Goal: Task Accomplishment & Management: Manage account settings

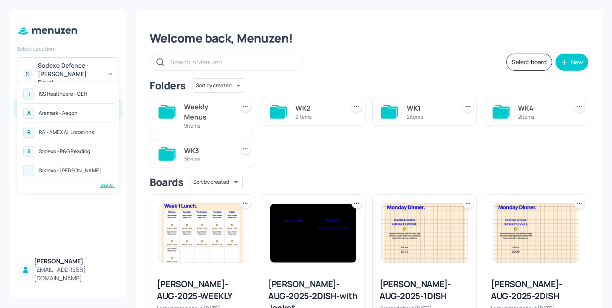
click at [108, 184] on div "See All" at bounding box center [67, 185] width 93 height 6
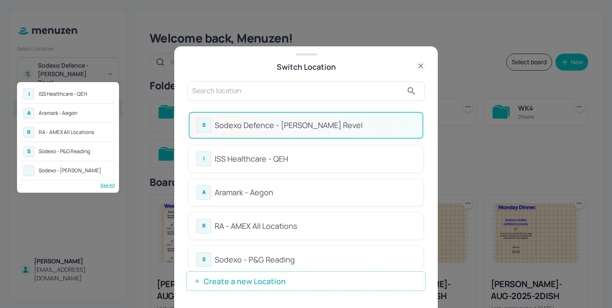
click at [238, 88] on div at bounding box center [306, 154] width 612 height 308
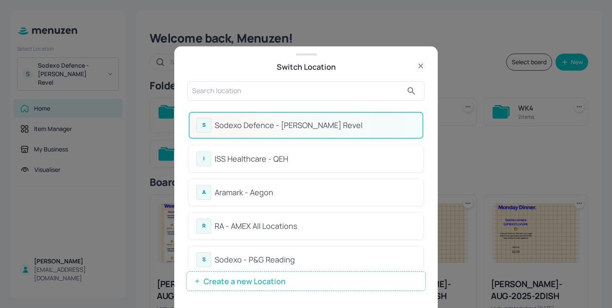
click at [217, 88] on input "text" at bounding box center [297, 91] width 211 height 14
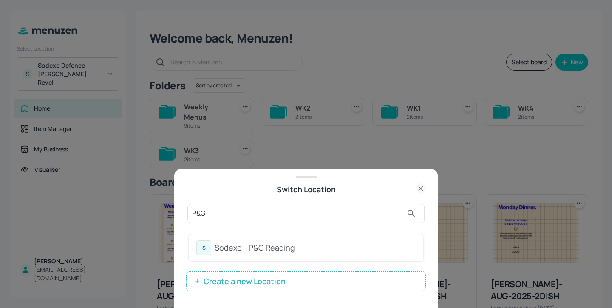
type input "P&G"
click at [363, 248] on div "Sodexo - P&G Reading" at bounding box center [315, 247] width 201 height 11
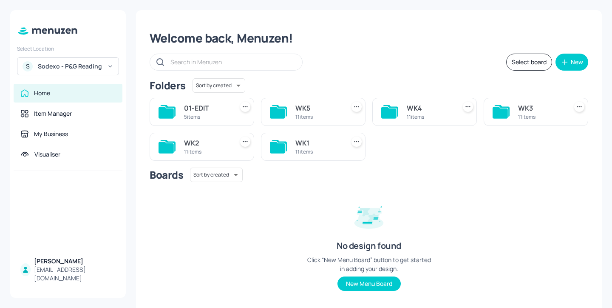
click at [289, 108] on div "WK5 11 items" at bounding box center [313, 112] width 105 height 28
click at [295, 108] on div "WK5" at bounding box center [318, 108] width 46 height 10
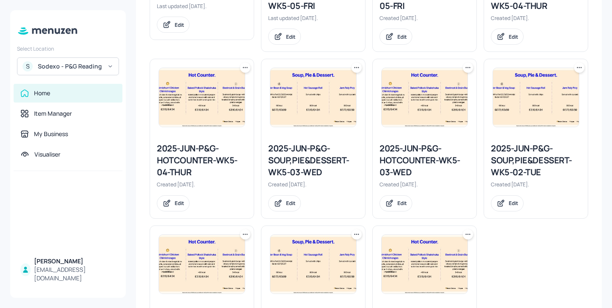
scroll to position [357, 0]
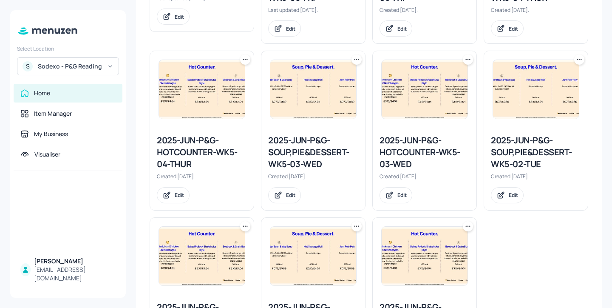
click at [576, 61] on icon at bounding box center [579, 59] width 8 height 8
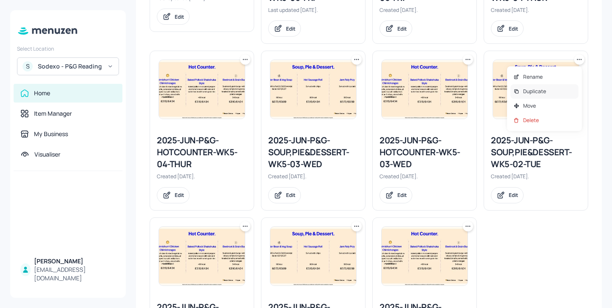
click at [540, 88] on p "Duplicate" at bounding box center [534, 92] width 23 height 8
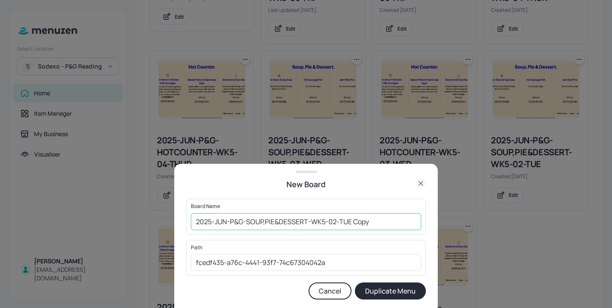
click at [196, 220] on input "2025-JUN-P&G-SOUP,PIE&DESSERT-WK5-02-TUE Copy" at bounding box center [306, 221] width 230 height 17
drag, startPoint x: 395, startPoint y: 221, endPoint x: 368, endPoint y: 221, distance: 26.4
click at [368, 221] on input "01ed-2025-JUN-P&G-SOUP,PIE&DESSERT-WK5-02-TUE Copy" at bounding box center [306, 221] width 230 height 17
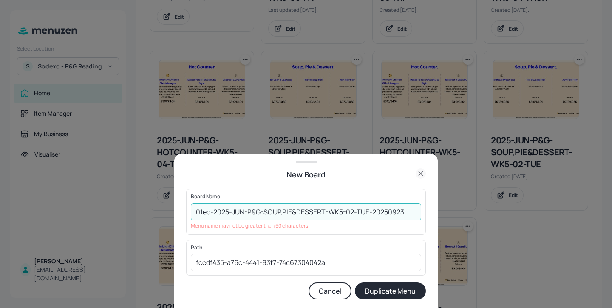
drag, startPoint x: 247, startPoint y: 210, endPoint x: 232, endPoint y: 211, distance: 14.9
click at [232, 211] on input "01ed-2025-JUN-P&G-SOUP,PIE&DESSERT-WK5-02-TUE-20250923" at bounding box center [306, 211] width 230 height 17
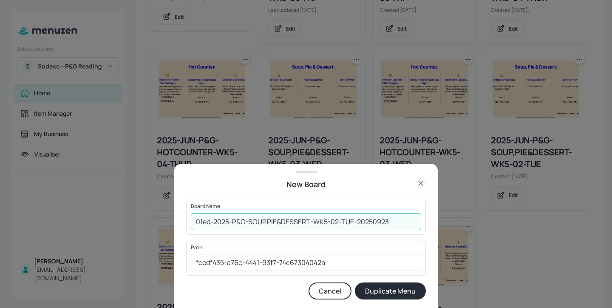
type input "01ed-2025-P&G-SOUP,PIE&DESSERT-WK5-02-TUE-20250923"
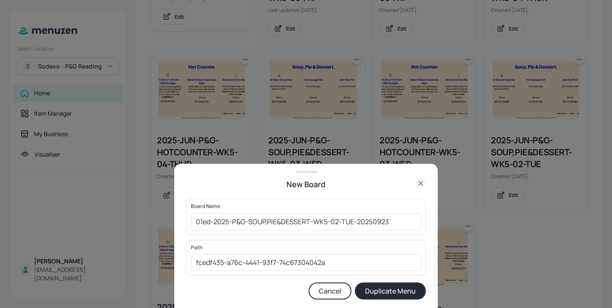
click at [387, 292] on button "Duplicate Menu" at bounding box center [390, 290] width 71 height 17
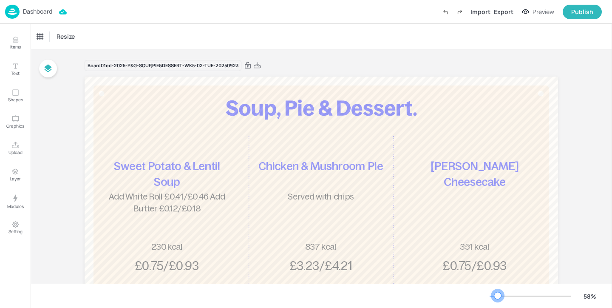
drag, startPoint x: 492, startPoint y: 294, endPoint x: 498, endPoint y: 295, distance: 6.0
click at [498, 295] on div at bounding box center [531, 295] width 82 height 7
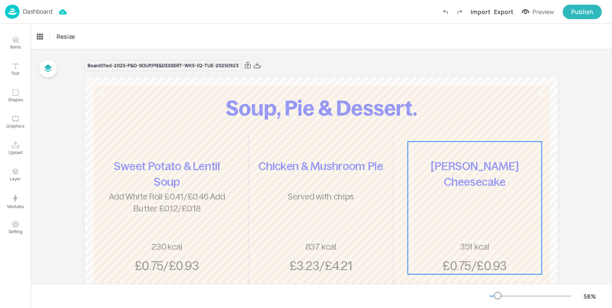
click at [501, 159] on p "[PERSON_NAME] Cheesecake" at bounding box center [475, 174] width 134 height 31
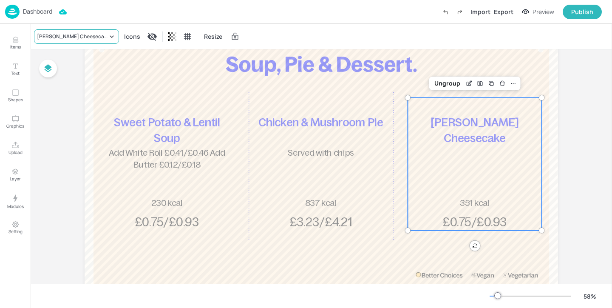
click at [62, 39] on div "Berry Cheesecake" at bounding box center [72, 37] width 71 height 8
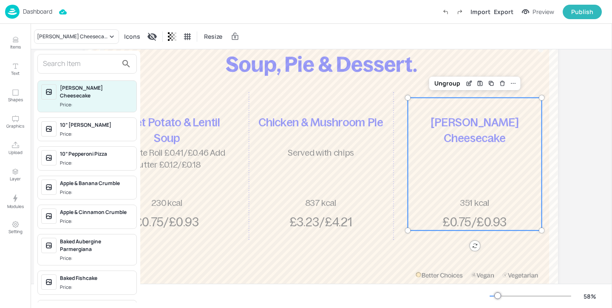
click at [60, 61] on input "text" at bounding box center [80, 64] width 75 height 14
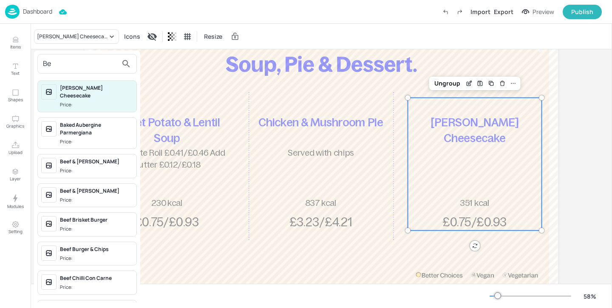
type input "B"
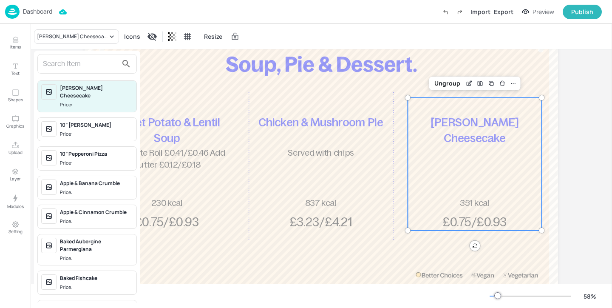
click at [14, 148] on div at bounding box center [306, 154] width 612 height 308
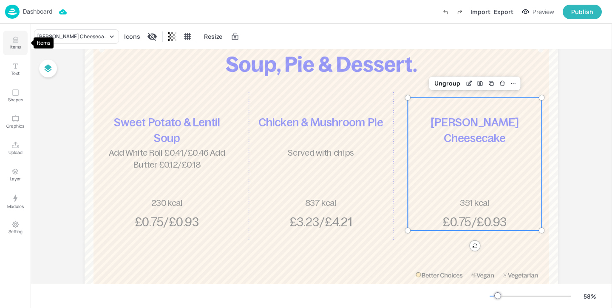
click at [12, 36] on button "Items" at bounding box center [15, 43] width 25 height 25
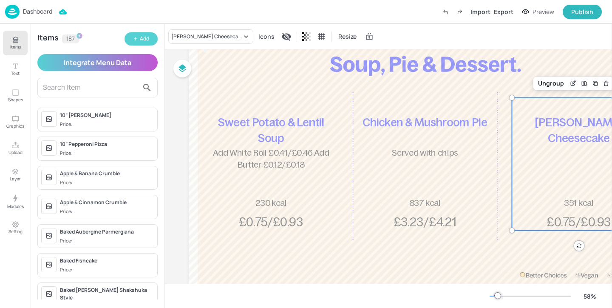
click at [143, 41] on div "Add" at bounding box center [144, 39] width 9 height 8
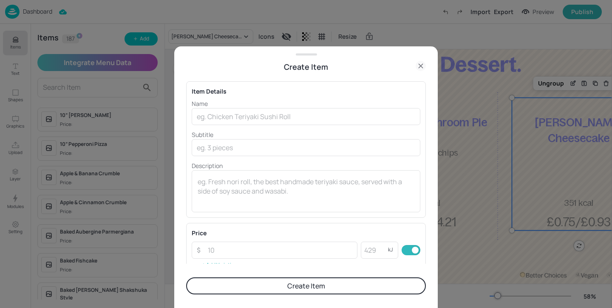
click at [419, 65] on icon at bounding box center [421, 66] width 10 height 10
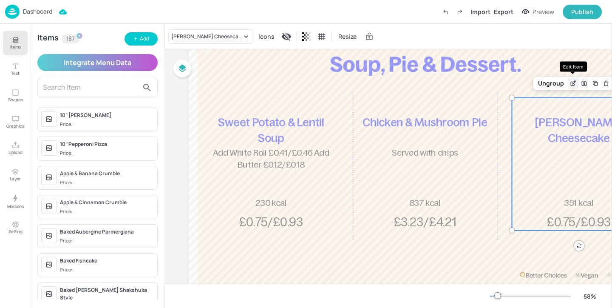
click at [574, 83] on icon "Edit Item" at bounding box center [572, 83] width 7 height 7
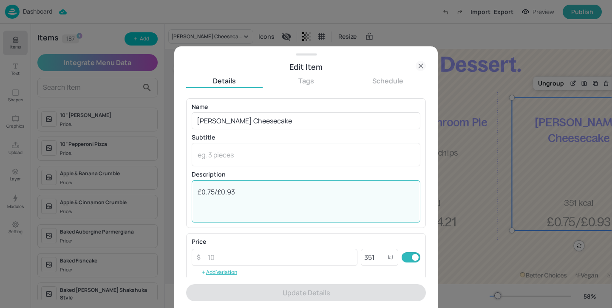
drag, startPoint x: 265, startPoint y: 190, endPoint x: 153, endPoint y: 160, distance: 116.6
click at [153, 160] on div "Edit Item Details Tags Schedule Name Berry Cheesecake ​ Subtitle x ​ Descriptio…" at bounding box center [306, 154] width 612 height 308
click at [421, 70] on icon at bounding box center [421, 66] width 10 height 10
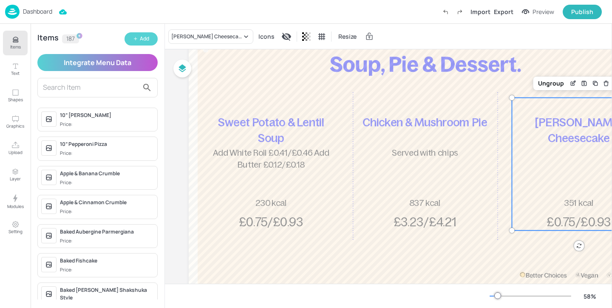
click at [136, 38] on icon "button" at bounding box center [135, 38] width 5 height 5
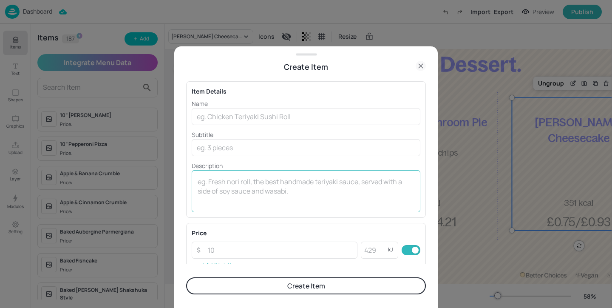
click at [246, 190] on textarea at bounding box center [306, 191] width 217 height 28
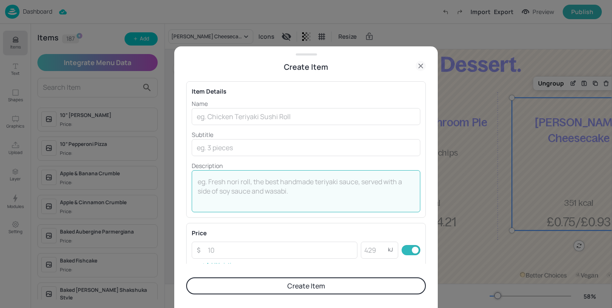
paste textarea "£0.75/£0.93"
type textarea "£0.75/£0.93"
click at [377, 248] on input "number" at bounding box center [374, 249] width 27 height 17
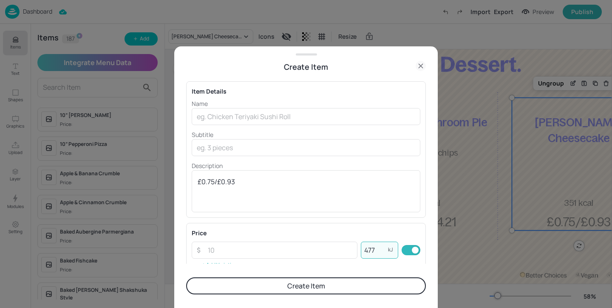
type input "477"
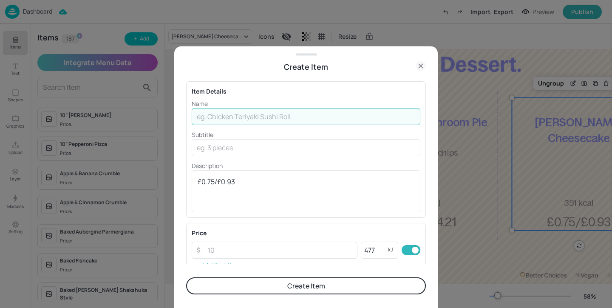
click at [213, 113] on input "text" at bounding box center [306, 116] width 229 height 17
paste input "[PERSON_NAME] Mousse"
type input "[PERSON_NAME] Mousse"
click at [319, 286] on button "Create Item" at bounding box center [306, 285] width 240 height 17
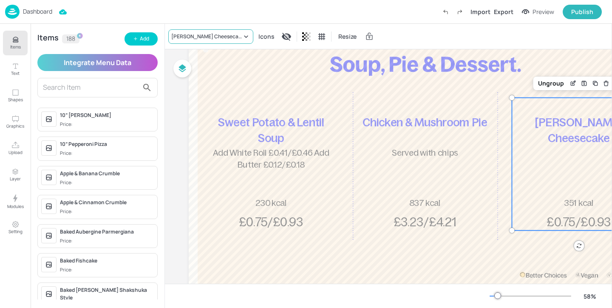
click at [210, 34] on div "[PERSON_NAME] Cheesecake" at bounding box center [206, 37] width 71 height 8
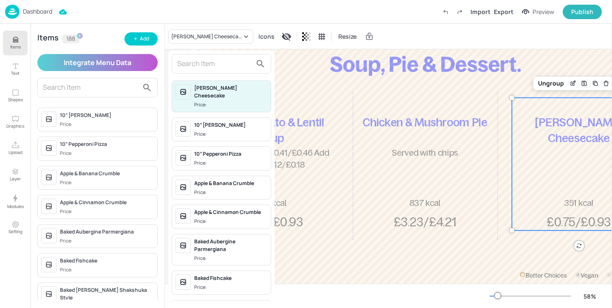
click at [208, 64] on input "text" at bounding box center [214, 64] width 75 height 14
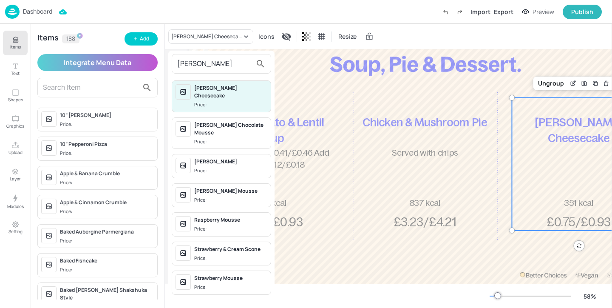
type input "berry"
click at [255, 187] on div "Berry Mousse Price:" at bounding box center [230, 195] width 73 height 17
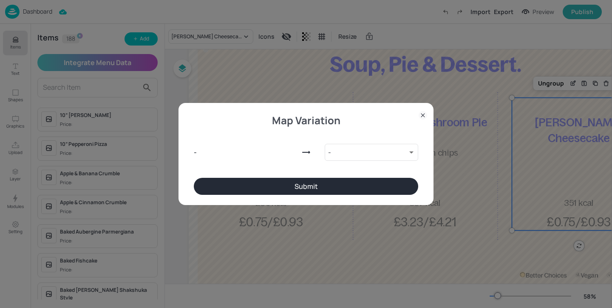
click at [286, 186] on button "Submit" at bounding box center [306, 186] width 224 height 17
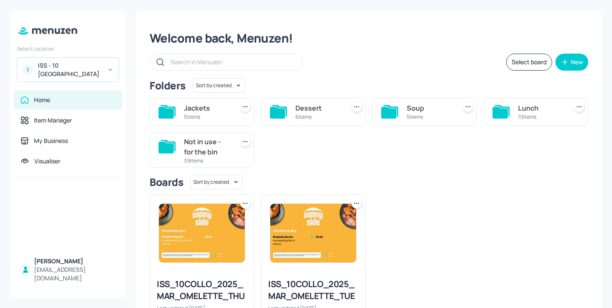
click at [538, 113] on div "10 items" at bounding box center [541, 116] width 46 height 7
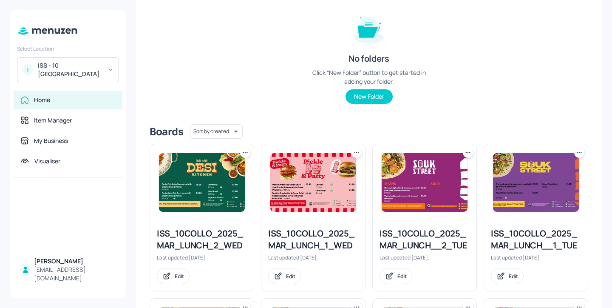
scroll to position [229, 0]
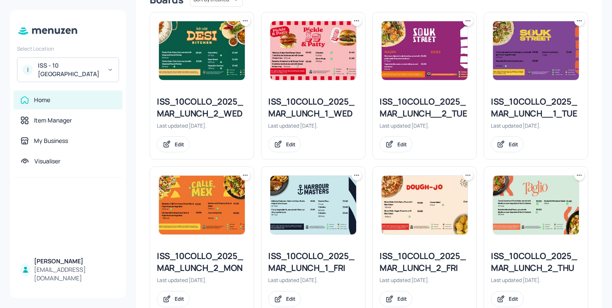
click at [426, 103] on div "ISS_10COLLO_2025_MAR_LUNCH__2_TUE" at bounding box center [424, 108] width 90 height 24
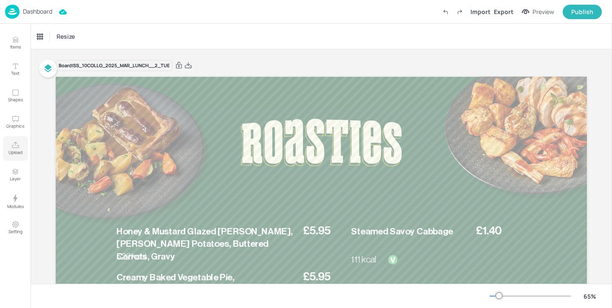
click at [13, 151] on p "Upload" at bounding box center [15, 152] width 14 height 6
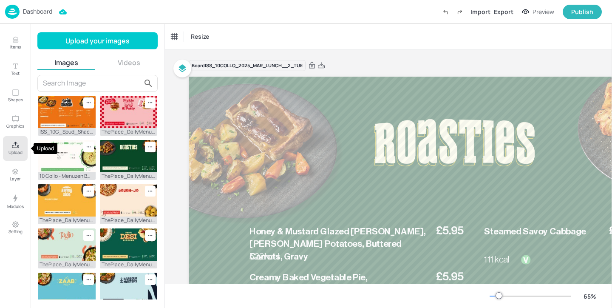
click at [12, 144] on icon "Upload" at bounding box center [15, 145] width 8 height 8
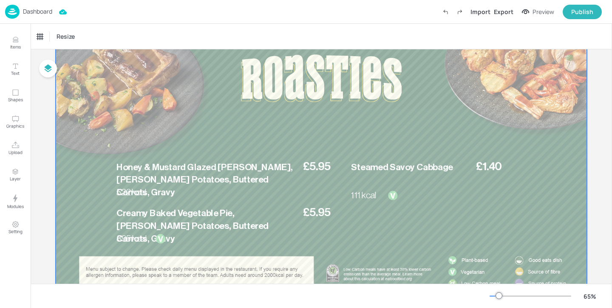
scroll to position [94, 0]
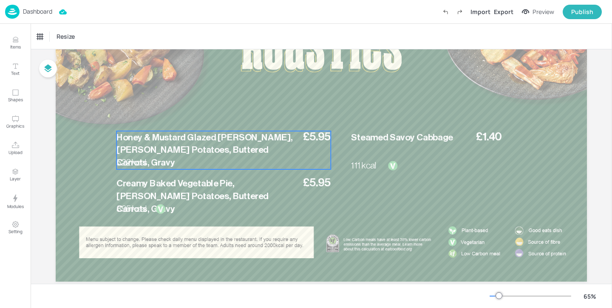
click at [218, 149] on span "Honey & Mustard Glazed Gammon, Parmenter Potatoes, Buttered Carrots, Gravy" at bounding box center [204, 150] width 176 height 35
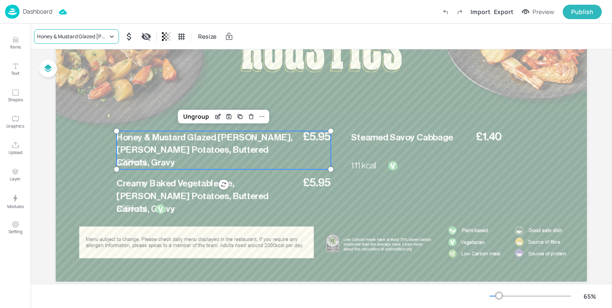
click at [91, 37] on div "Honey & Mustard Glazed Gammon, Parmenter Potatoes, Buttered Carrots, Gravy" at bounding box center [72, 37] width 71 height 8
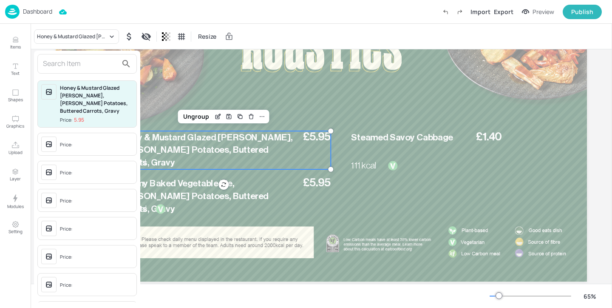
click at [79, 60] on input "text" at bounding box center [80, 64] width 75 height 14
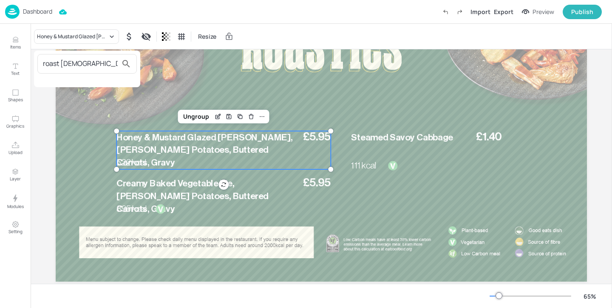
type input "roast chick"
click at [18, 43] on div at bounding box center [306, 154] width 612 height 308
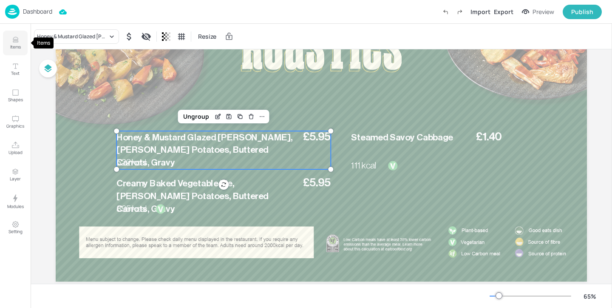
click at [13, 47] on p "Items" at bounding box center [15, 47] width 11 height 6
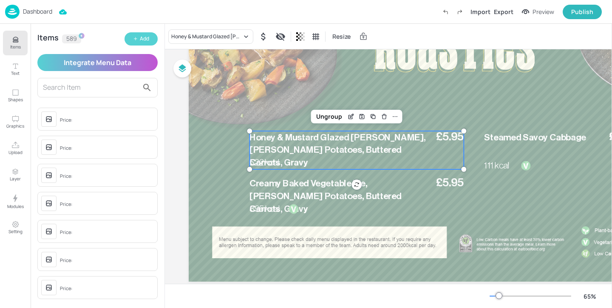
click at [136, 41] on icon "button" at bounding box center [135, 38] width 5 height 5
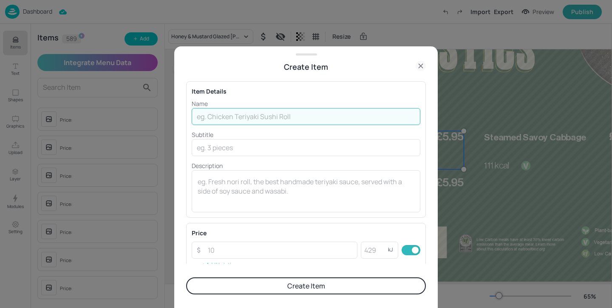
click at [241, 118] on input "text" at bounding box center [306, 116] width 229 height 17
paste input "Roast Chicken, served with sage & onion stuffing, roasted carrots, parsnip & cr…"
type input "Roast Chicken, served with sage & onion stuffing, roasted carrots, parsnip & cr…"
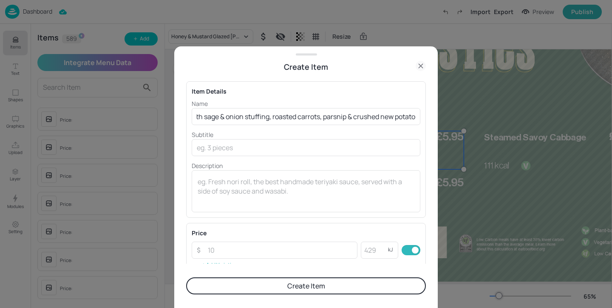
scroll to position [0, 0]
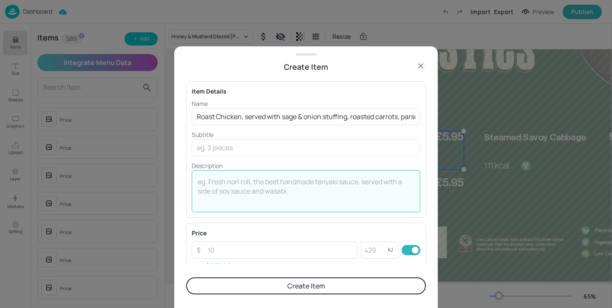
click at [227, 183] on textarea at bounding box center [306, 191] width 217 height 28
paste textarea "692 Kcal"
type textarea "692 Kcal"
click at [221, 254] on input "number" at bounding box center [280, 249] width 155 height 17
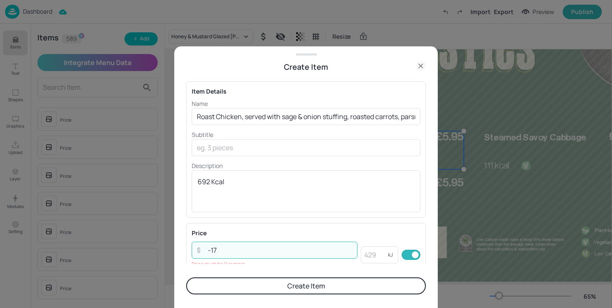
drag, startPoint x: 306, startPoint y: 250, endPoint x: 0, endPoint y: 184, distance: 312.9
click at [0, 184] on div "Create Item Item Details Name Roast Chicken, served with sage & onion stuffing,…" at bounding box center [306, 154] width 612 height 308
type input "5.95"
click at [206, 281] on button "Create Item" at bounding box center [306, 285] width 240 height 17
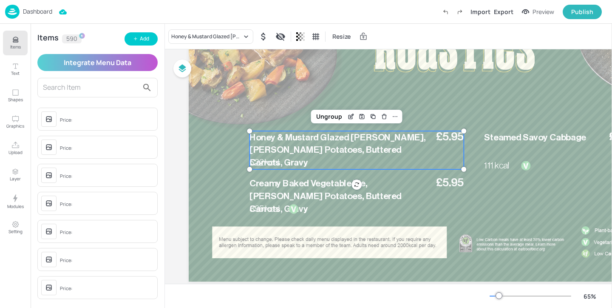
click at [18, 41] on icon "Items" at bounding box center [15, 40] width 8 height 8
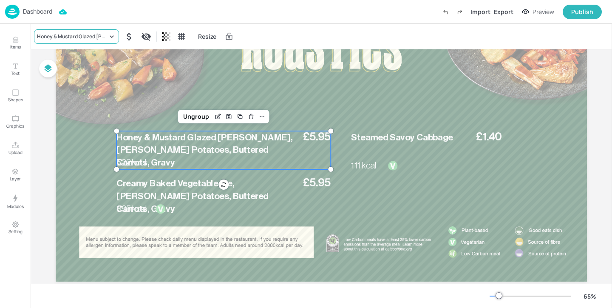
click at [70, 42] on div "Honey & Mustard Glazed Gammon, Parmenter Potatoes, Buttered Carrots, Gravy" at bounding box center [76, 36] width 85 height 14
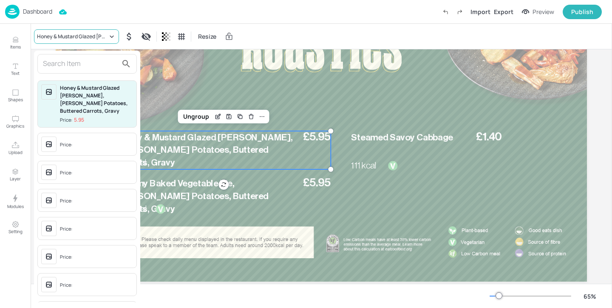
click at [71, 38] on div at bounding box center [306, 154] width 612 height 308
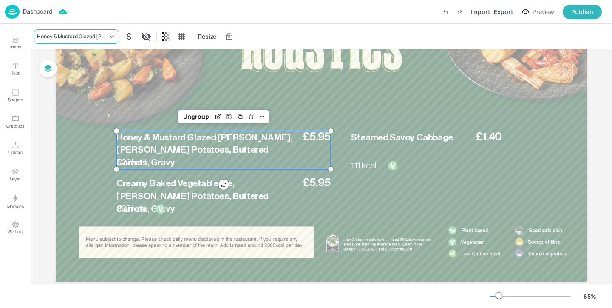
click at [68, 38] on div "Honey & Mustard Glazed Gammon, Parmenter Potatoes, Buttered Carrots, Gravy" at bounding box center [72, 37] width 71 height 8
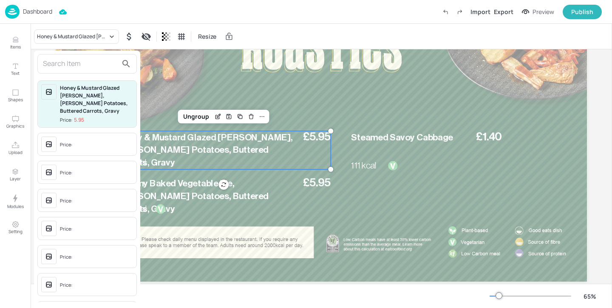
click at [64, 62] on input "text" at bounding box center [80, 64] width 75 height 14
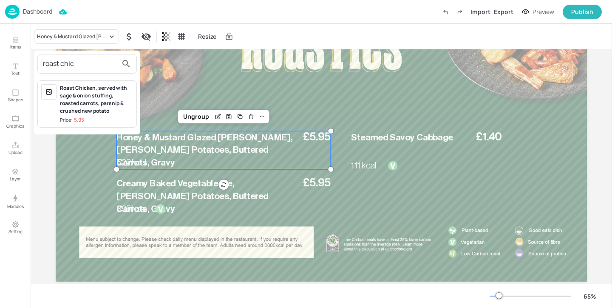
type input "roast chic"
click at [85, 100] on div "Roast Chicken, served with sage & onion stuffing, roasted carrots, parsnip & cr…" at bounding box center [96, 99] width 73 height 31
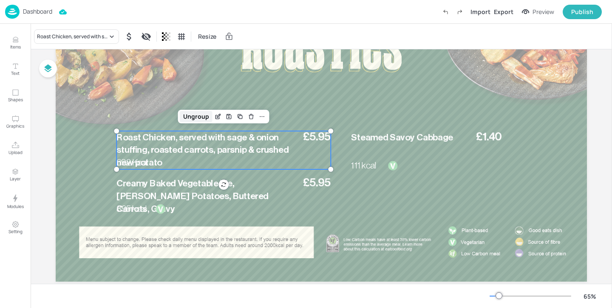
click at [194, 117] on div "Ungroup" at bounding box center [196, 116] width 33 height 11
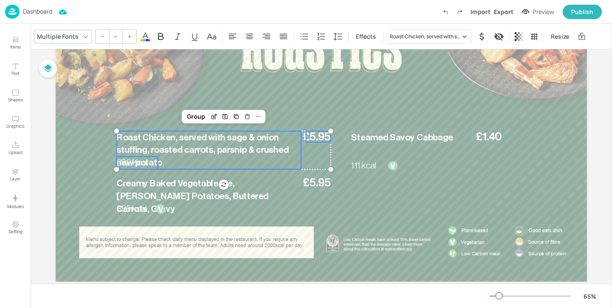
click at [145, 163] on span "692 Kcal" at bounding box center [131, 162] width 31 height 9
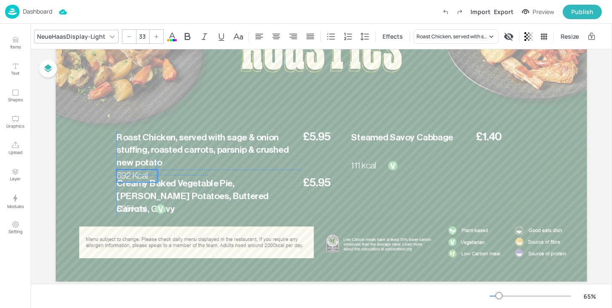
drag, startPoint x: 135, startPoint y: 163, endPoint x: 133, endPoint y: 176, distance: 12.4
click at [133, 176] on span "692 Kcal" at bounding box center [131, 175] width 31 height 9
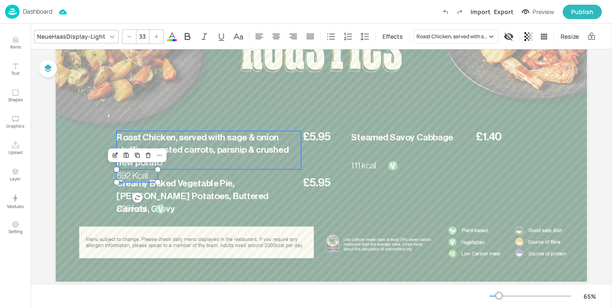
click at [186, 153] on span "Roast Chicken, served with sage & onion stuffing, roasted carrots, parsnip & cr…" at bounding box center [202, 150] width 172 height 35
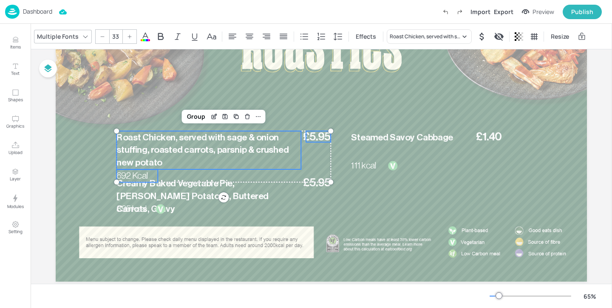
type input "--"
click at [311, 133] on span "£5.95" at bounding box center [317, 136] width 28 height 11
click at [201, 116] on div "Group" at bounding box center [196, 116] width 25 height 11
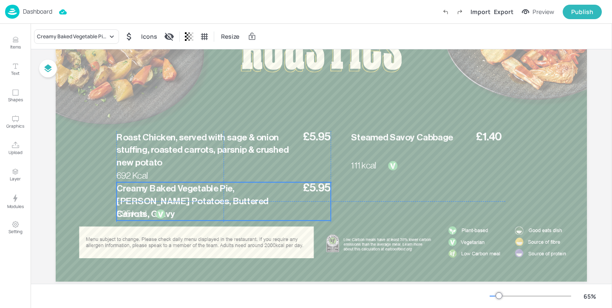
drag, startPoint x: 212, startPoint y: 196, endPoint x: 213, endPoint y: 203, distance: 6.9
click at [213, 203] on span "Creamy Baked Vegetable Pie, Parmenter Potatoes, Buttered Carrots, Gravy" at bounding box center [192, 201] width 152 height 35
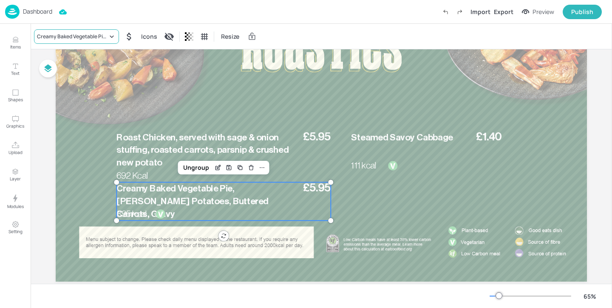
click at [92, 39] on div "Creamy Baked Vegetable Pie, Parmenter Potatoes, Buttered Carrots, Gravy" at bounding box center [72, 37] width 71 height 8
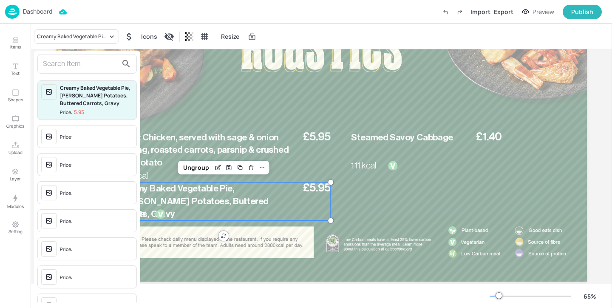
click at [80, 65] on input "text" at bounding box center [80, 64] width 75 height 14
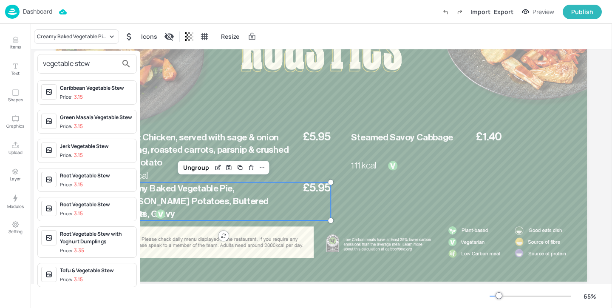
type input "vegetable stew"
click at [181, 81] on div at bounding box center [306, 154] width 612 height 308
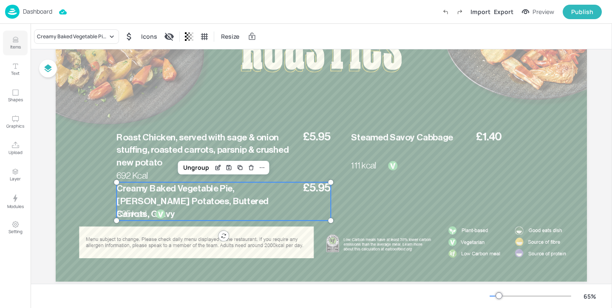
click at [20, 42] on button "Items" at bounding box center [15, 43] width 25 height 25
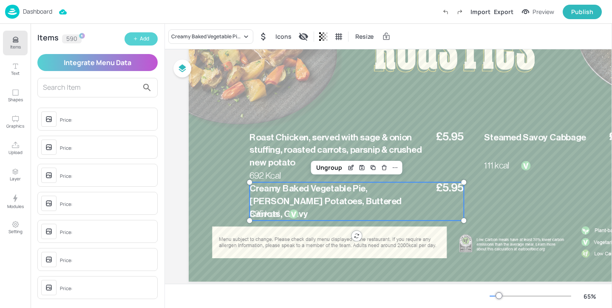
click at [137, 40] on icon "button" at bounding box center [135, 38] width 5 height 5
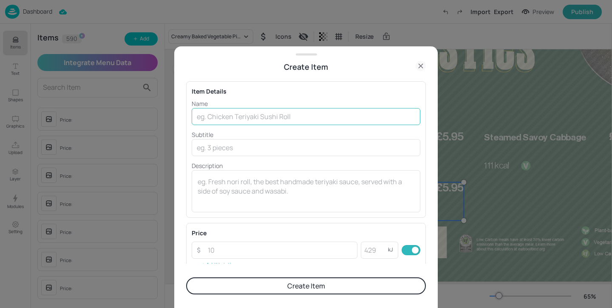
click at [257, 116] on input "text" at bounding box center [306, 116] width 229 height 17
paste input "Vegetable stew, served with sage & onion stuffing, roasted carrots, parsnip & c…"
type input "Vegetable stew, served with sage & onion stuffing, roasted carrots, parsnip & c…"
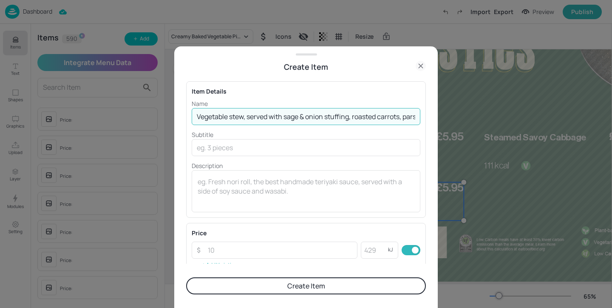
scroll to position [0, 88]
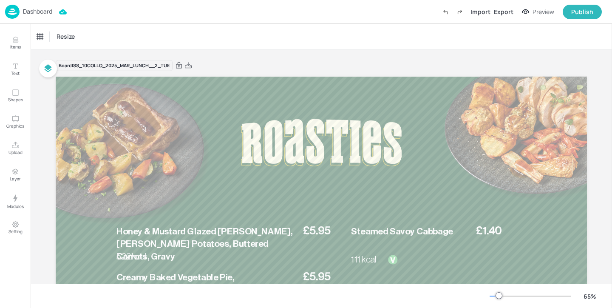
click at [45, 8] on p "Dashboard" at bounding box center [37, 11] width 29 height 6
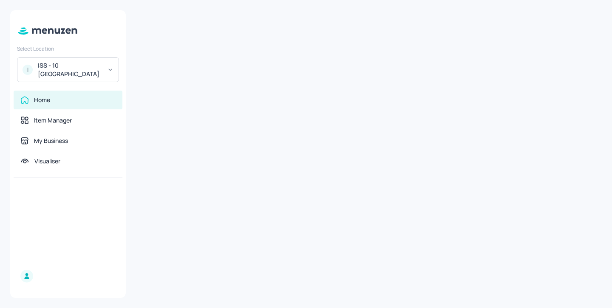
click at [67, 62] on div "ISS - 10 [GEOGRAPHIC_DATA]" at bounding box center [70, 69] width 64 height 17
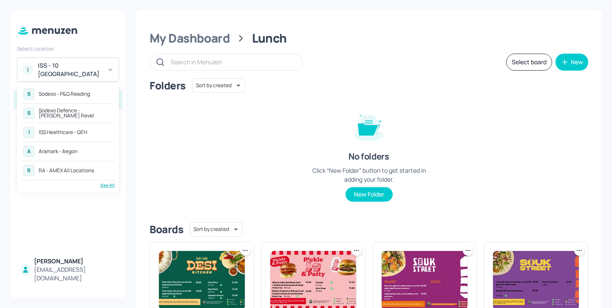
click at [87, 96] on div "Sodexo - P&G Reading" at bounding box center [64, 93] width 51 height 5
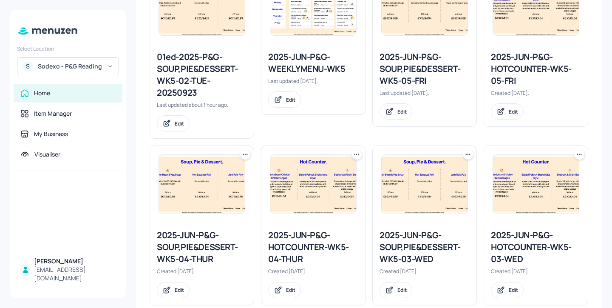
scroll to position [155, 0]
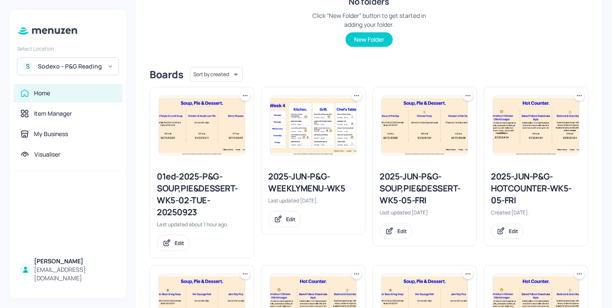
click at [320, 187] on div "2025-JUN-P&G-WEEKLYMENU-WK5" at bounding box center [313, 182] width 90 height 24
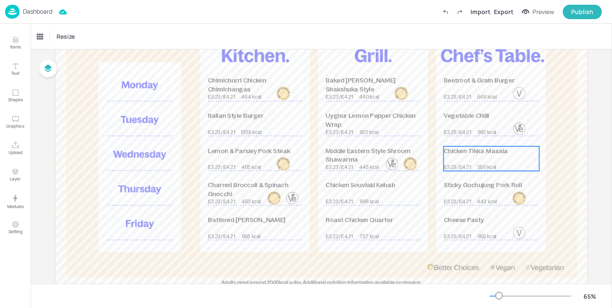
scroll to position [79, 0]
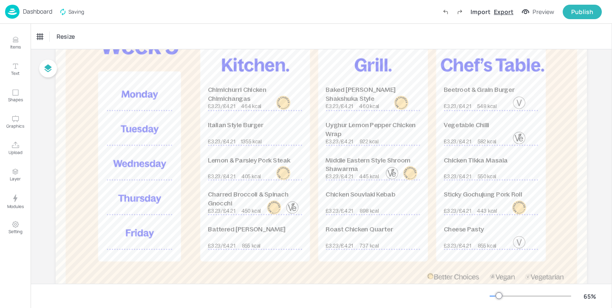
click at [510, 14] on div "Export" at bounding box center [504, 11] width 20 height 9
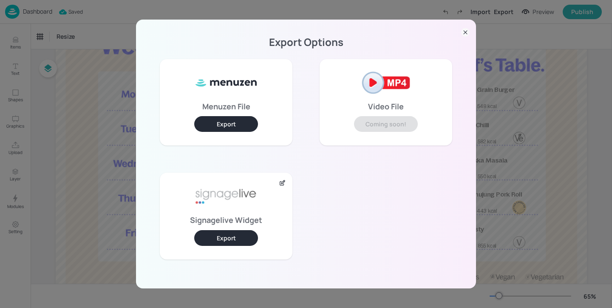
click at [219, 237] on button "Export" at bounding box center [226, 238] width 64 height 16
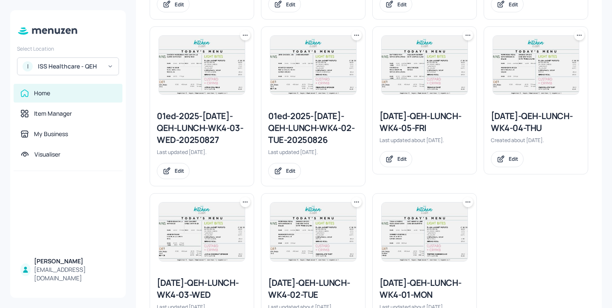
scroll to position [434, 0]
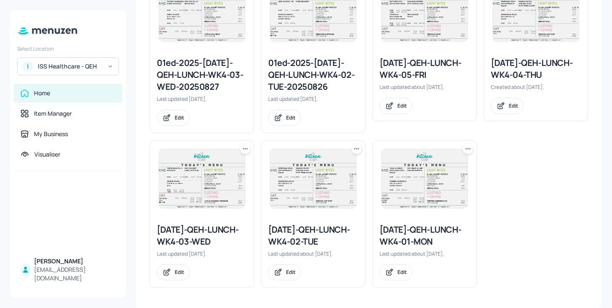
click at [352, 150] on icon at bounding box center [356, 148] width 8 height 8
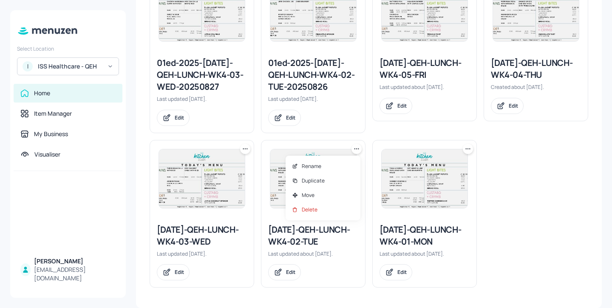
click at [340, 142] on div at bounding box center [306, 154] width 612 height 308
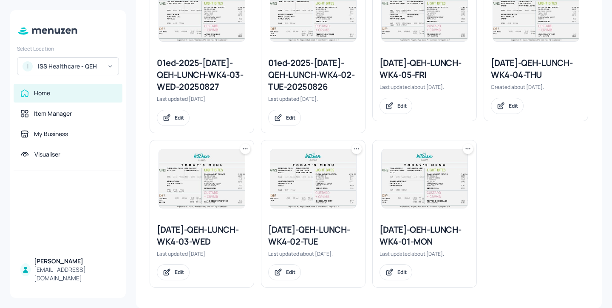
click at [354, 149] on icon at bounding box center [356, 148] width 8 height 8
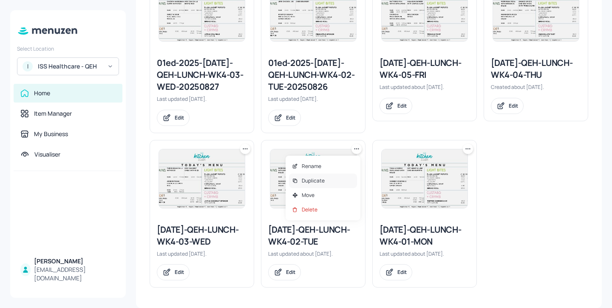
click at [343, 178] on div "Duplicate" at bounding box center [323, 180] width 68 height 14
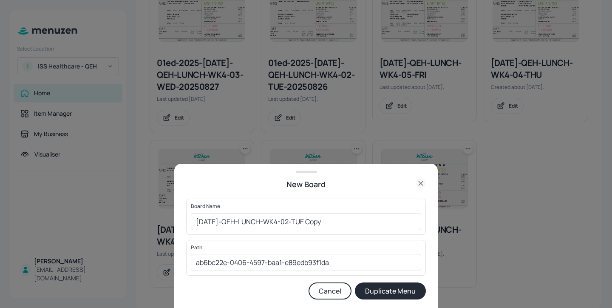
click at [414, 184] on div "New Board" at bounding box center [306, 184] width 240 height 12
click at [419, 183] on icon at bounding box center [421, 183] width 10 height 10
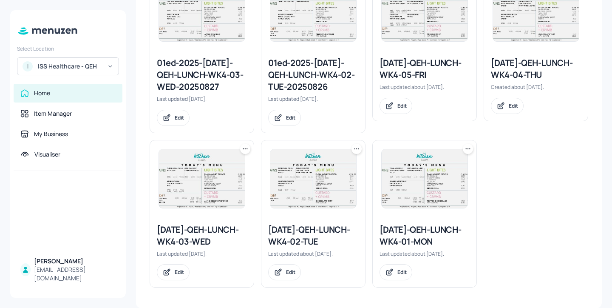
click at [324, 233] on div "[DATE]-QEH-LUNCH-WK4-02-TUE" at bounding box center [313, 236] width 90 height 24
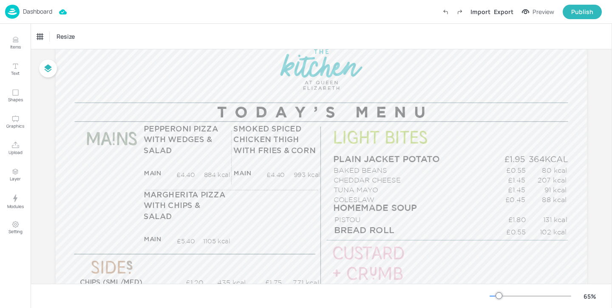
scroll to position [79, 0]
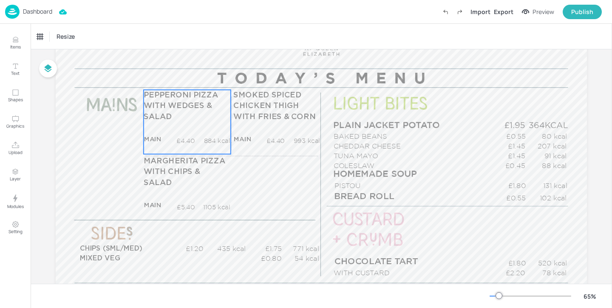
click at [178, 137] on p "£4.40" at bounding box center [183, 140] width 23 height 9
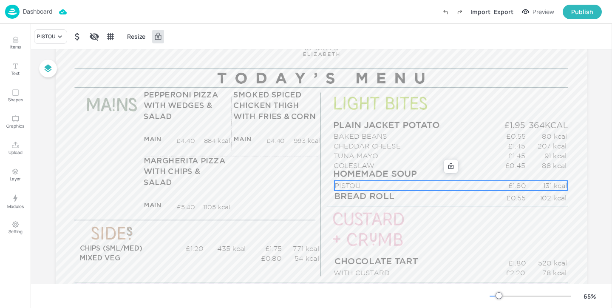
click at [401, 184] on p "PISTOU" at bounding box center [412, 186] width 157 height 10
click at [56, 32] on icon at bounding box center [60, 36] width 8 height 8
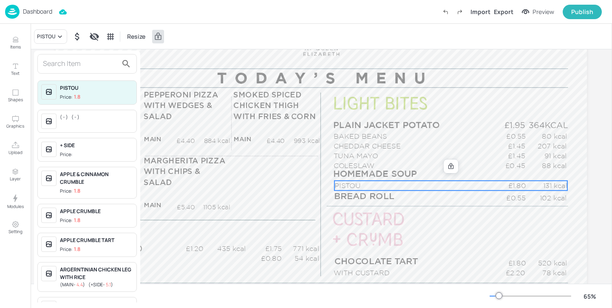
click at [63, 62] on input "text" at bounding box center [80, 64] width 75 height 14
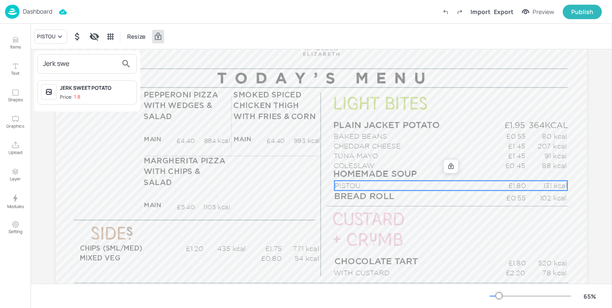
type input "Jerk swe"
click at [85, 88] on div "JERK SWEET POTATO" at bounding box center [96, 88] width 73 height 8
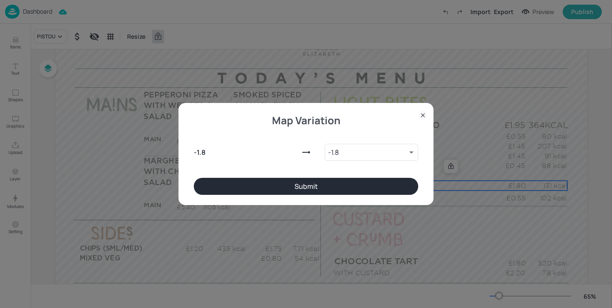
click at [215, 180] on button "Submit" at bounding box center [306, 186] width 224 height 17
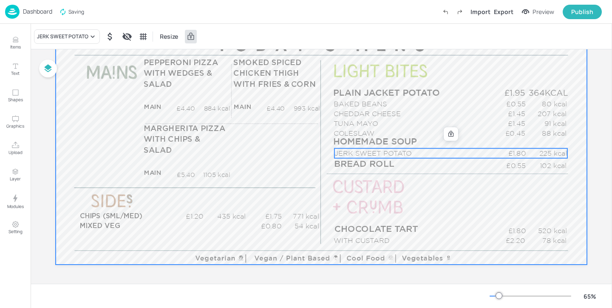
scroll to position [113, 0]
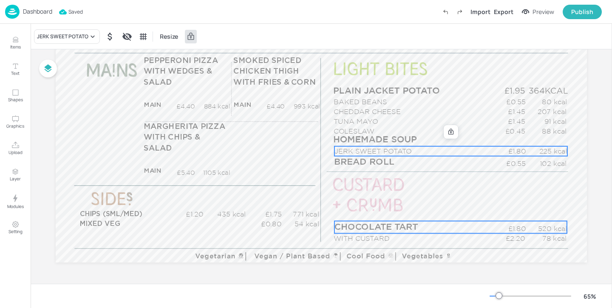
click at [354, 228] on span "CHOCOLATE TART" at bounding box center [376, 226] width 84 height 9
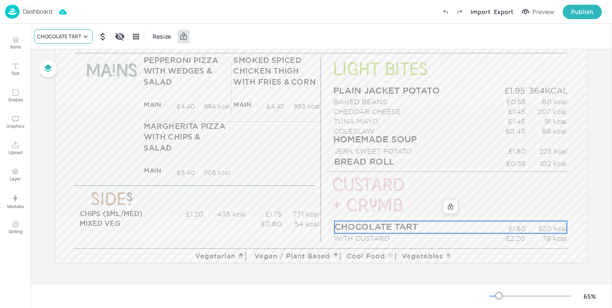
click at [79, 42] on div "CHOCOLATE TART" at bounding box center [63, 36] width 59 height 14
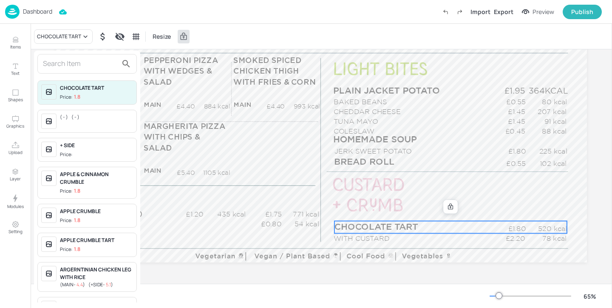
click at [73, 61] on input "text" at bounding box center [80, 64] width 75 height 14
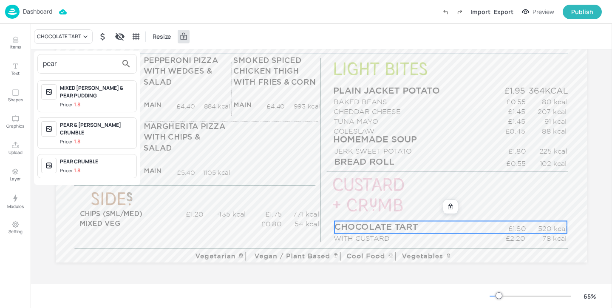
type input "pear"
click at [94, 124] on div "PEAR & [PERSON_NAME] CRUMBLE" at bounding box center [96, 128] width 73 height 15
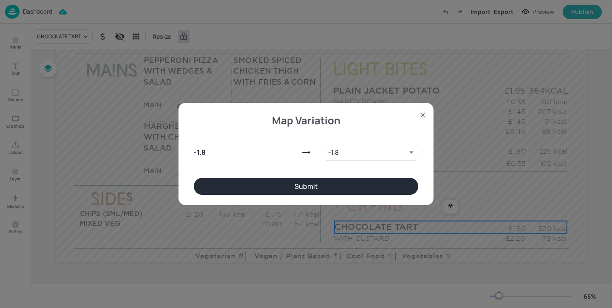
click at [282, 188] on button "Submit" at bounding box center [306, 186] width 224 height 17
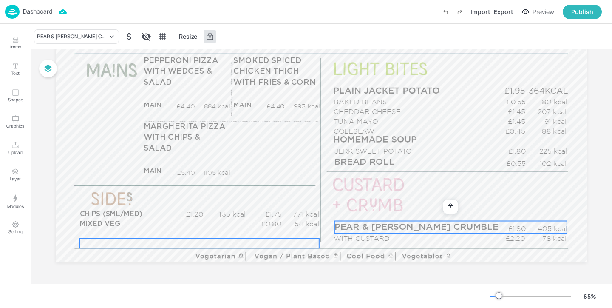
click at [185, 240] on div "£0.00 kcal" at bounding box center [199, 243] width 239 height 10
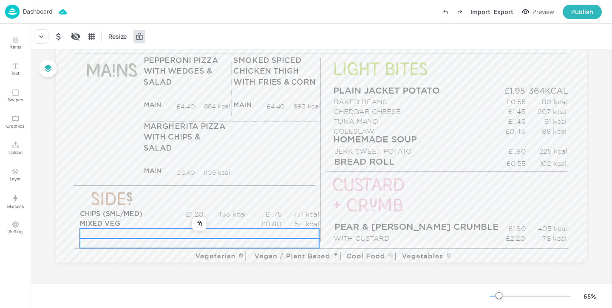
click at [182, 232] on div "£0.00 kcal" at bounding box center [199, 233] width 239 height 10
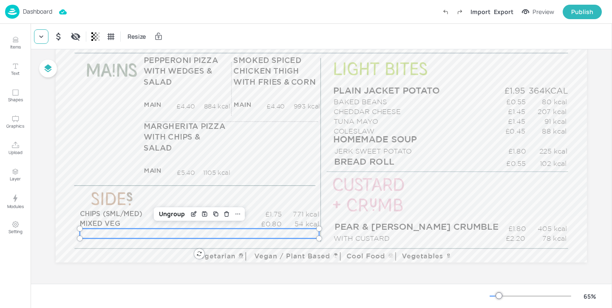
click at [43, 37] on icon at bounding box center [41, 36] width 8 height 8
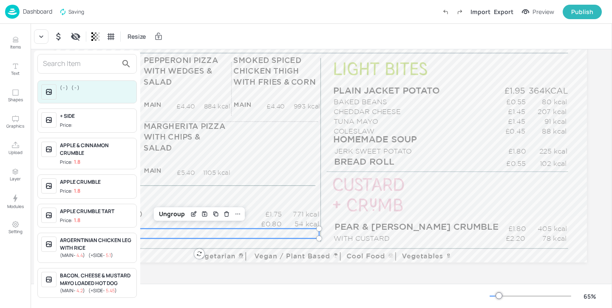
click at [69, 64] on input "text" at bounding box center [80, 64] width 75 height 14
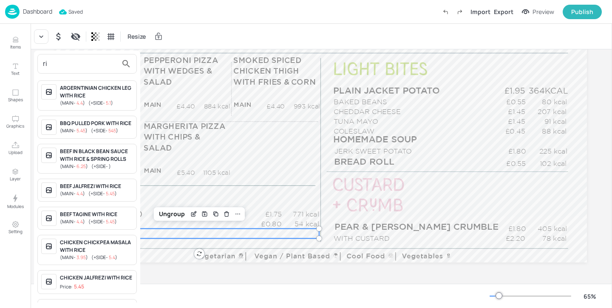
type input "r"
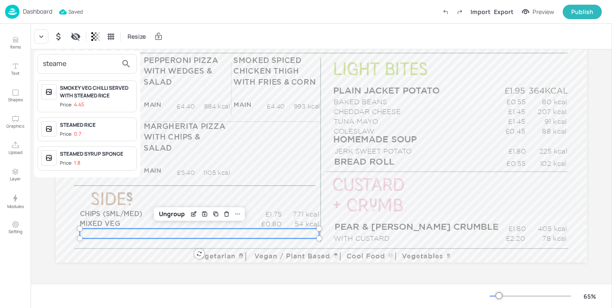
type input "steame"
click at [104, 129] on div "STEAMED RICE Price: 0.7" at bounding box center [96, 129] width 73 height 17
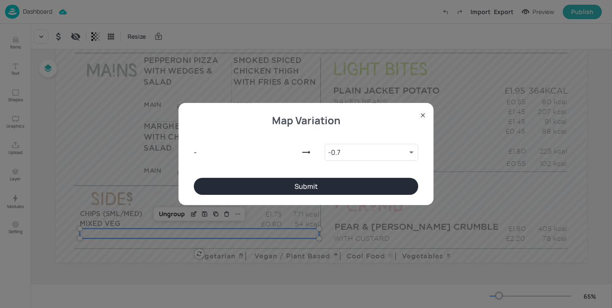
click at [253, 180] on button "Submit" at bounding box center [306, 186] width 224 height 17
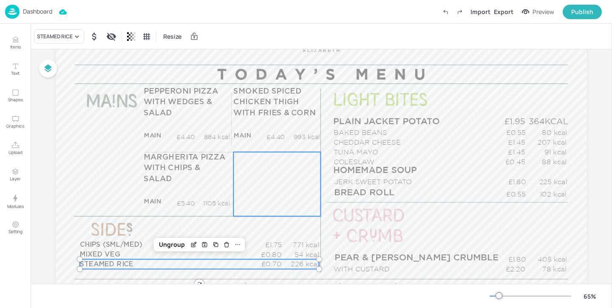
scroll to position [82, 0]
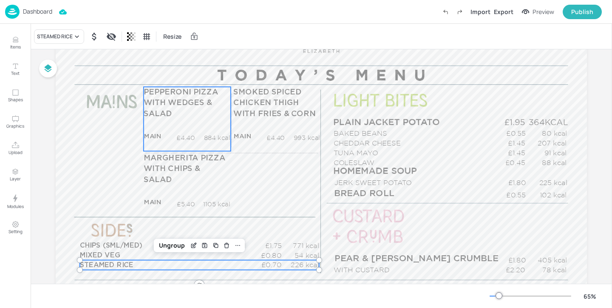
click at [176, 130] on div "PEPPERONI PIZZA WITH WEDGES & SALAD MAIN £4.40 884 kcal +SIDE £5.45 kcal" at bounding box center [187, 119] width 87 height 64
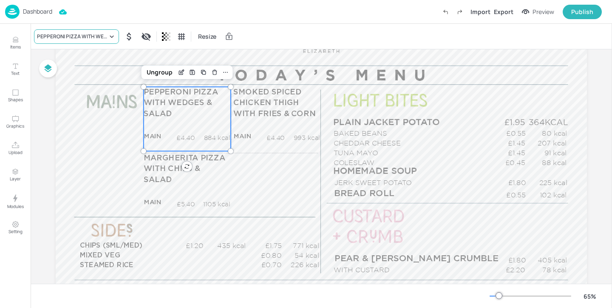
click at [96, 40] on div "PEPPERONI PIZZA WITH WEDGES & SALAD" at bounding box center [76, 36] width 85 height 14
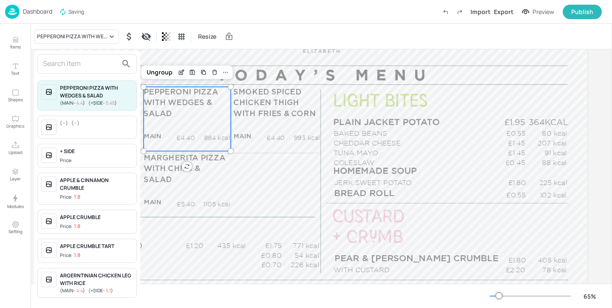
click at [88, 60] on input "text" at bounding box center [80, 64] width 75 height 14
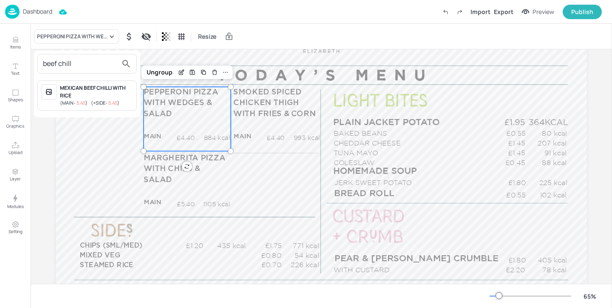
drag, startPoint x: 59, startPoint y: 63, endPoint x: 28, endPoint y: 63, distance: 31.0
click at [29, 63] on div "beef chill MEXICAN BEEF CHILLI WITH RICE ( MAIN - 5.45 ) ( +SIDE - 5.45 )" at bounding box center [306, 155] width 612 height 304
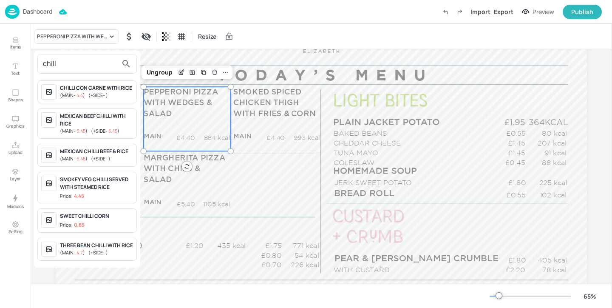
click at [61, 63] on input "chill" at bounding box center [80, 64] width 75 height 14
type input "chilli"
click at [91, 88] on div "CHILLI CON CARNE WITH RICE" at bounding box center [96, 88] width 73 height 8
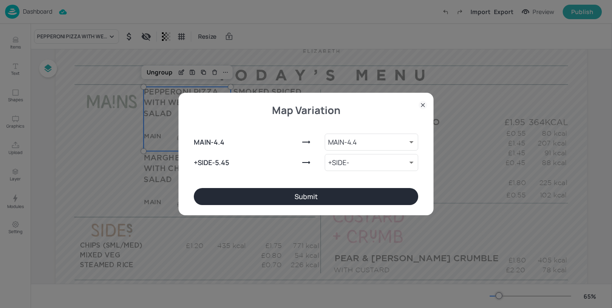
click at [351, 194] on button "Submit" at bounding box center [306, 196] width 224 height 17
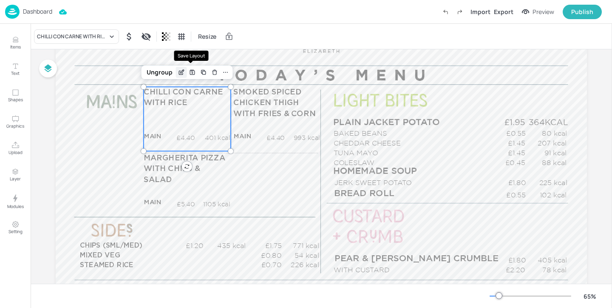
click at [182, 71] on icon "Edit Item" at bounding box center [181, 72] width 7 height 7
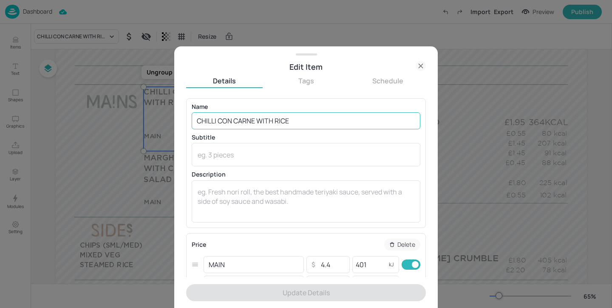
click at [195, 121] on input "CHILLI CON CARNE WITH RICE" at bounding box center [306, 120] width 229 height 17
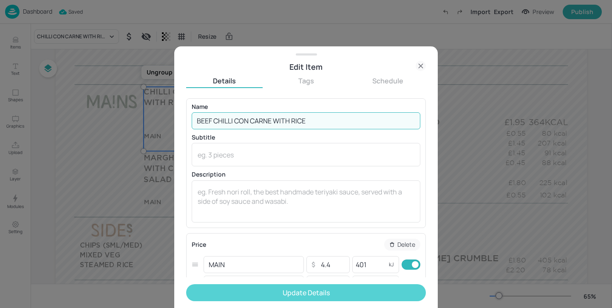
type input "BEEF CHILLI CON CARNE WITH RICE"
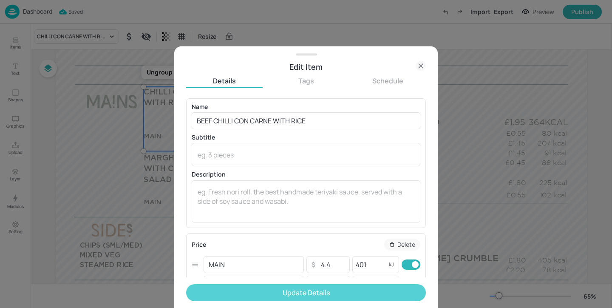
click at [323, 294] on button "Update Details" at bounding box center [306, 292] width 240 height 17
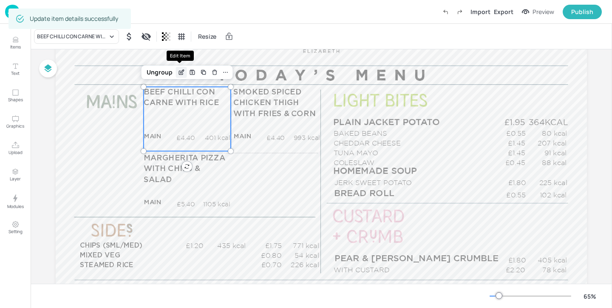
click at [180, 73] on icon "Edit Item" at bounding box center [181, 72] width 7 height 7
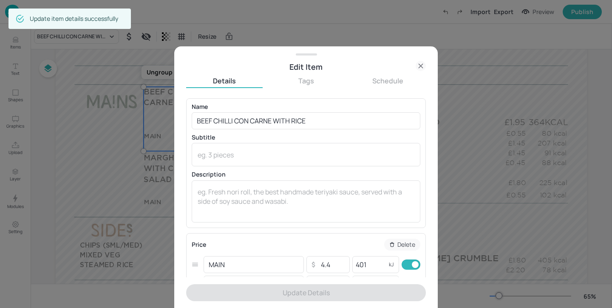
scroll to position [106, 0]
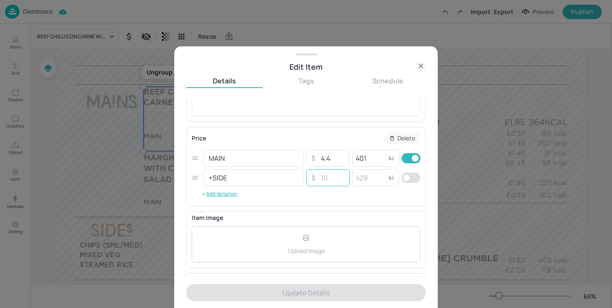
click at [326, 180] on input "number" at bounding box center [332, 177] width 30 height 17
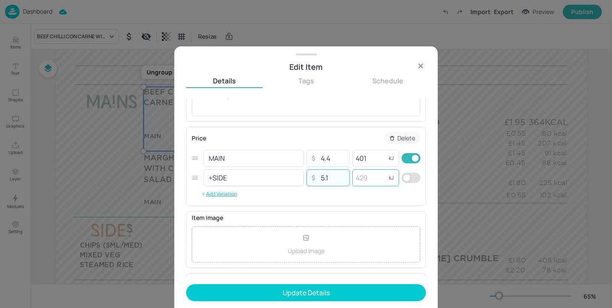
type input "5.1"
click at [356, 181] on input "number" at bounding box center [369, 177] width 34 height 17
click at [406, 178] on input "checkbox" at bounding box center [406, 178] width 31 height 10
checkbox input "true"
click at [379, 178] on input "number" at bounding box center [369, 177] width 34 height 17
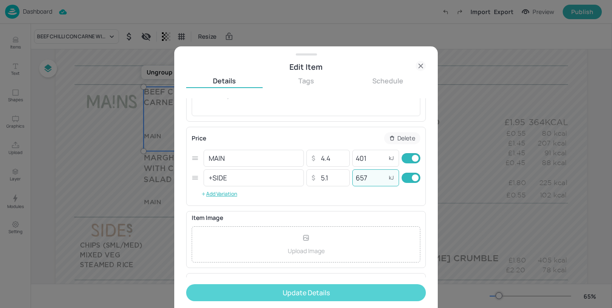
type input "657"
click at [350, 285] on button "Update Details" at bounding box center [306, 292] width 240 height 17
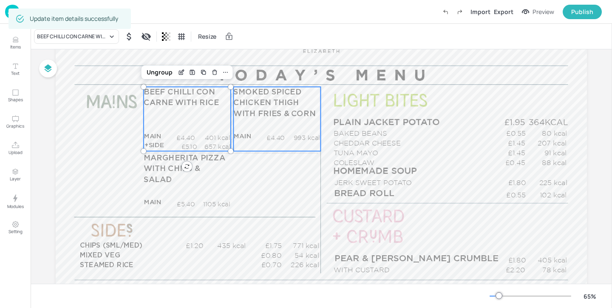
click at [295, 108] on p "SMOKED SPICED CHICKEN THIGH WITH FRIES & CORN" at bounding box center [276, 103] width 87 height 33
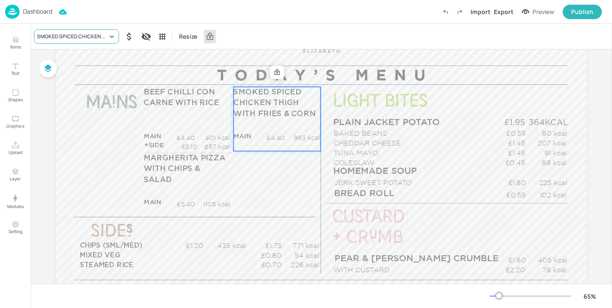
click at [79, 38] on div "SMOKED SPICED CHICKEN THIGH WITH FRIES & CORN" at bounding box center [72, 37] width 71 height 8
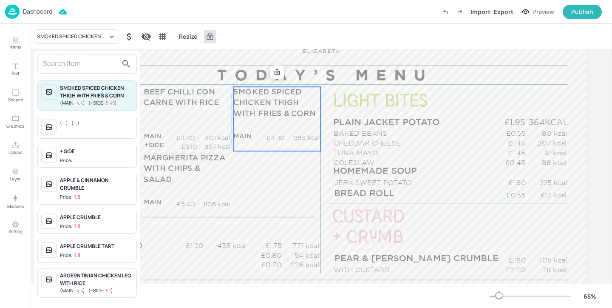
click at [81, 56] on div at bounding box center [86, 64] width 99 height 20
click at [70, 61] on input "text" at bounding box center [80, 64] width 75 height 14
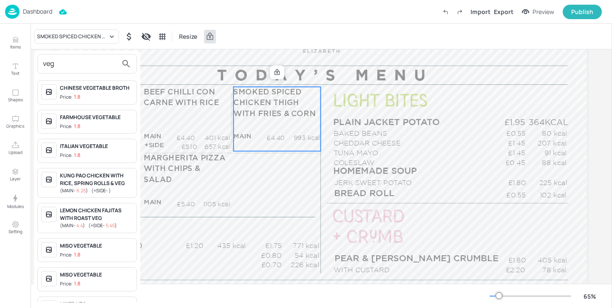
type input "veg"
click at [175, 70] on div at bounding box center [306, 154] width 612 height 308
